Goal: Information Seeking & Learning: Learn about a topic

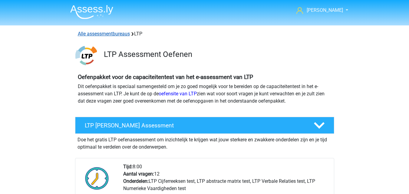
click at [114, 34] on link "Alle assessmentbureaus" at bounding box center [104, 34] width 52 height 6
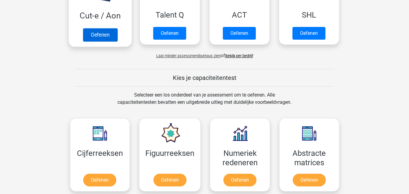
scroll to position [489, 0]
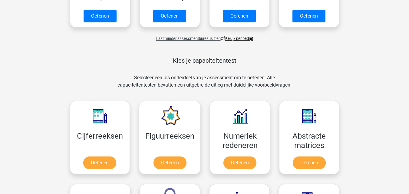
click at [242, 40] on link "Bekijk per bedrijf" at bounding box center [239, 38] width 28 height 5
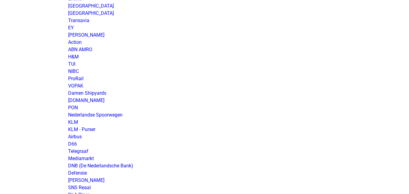
scroll to position [514, 0]
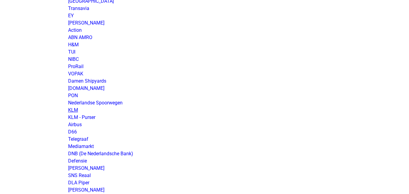
click at [72, 109] on link "KLM" at bounding box center [73, 110] width 10 height 6
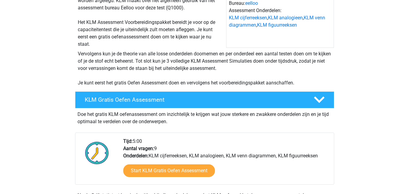
scroll to position [60, 0]
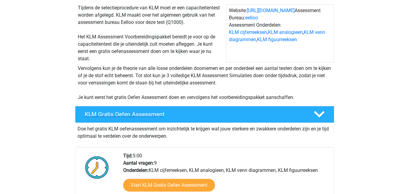
click at [314, 110] on icon at bounding box center [319, 114] width 11 height 11
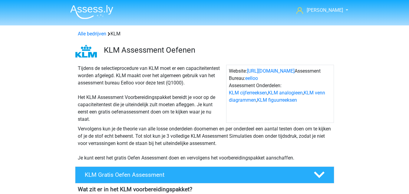
scroll to position [121, 0]
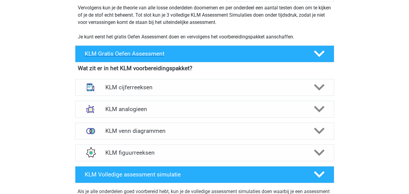
click at [322, 56] on icon at bounding box center [319, 53] width 11 height 11
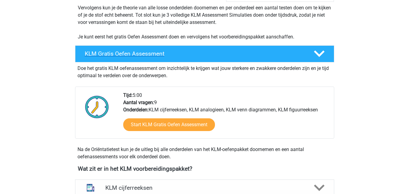
click at [322, 56] on icon at bounding box center [319, 53] width 11 height 11
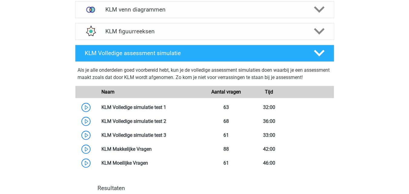
scroll to position [242, 0]
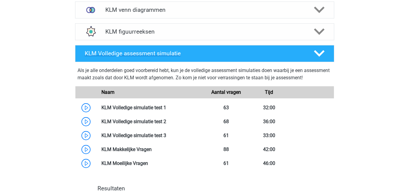
click at [318, 57] on icon at bounding box center [319, 53] width 11 height 11
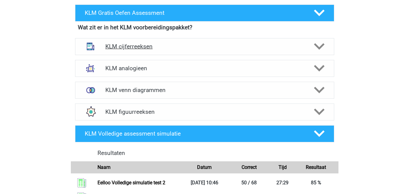
scroll to position [151, 0]
